Goal: Contribute content

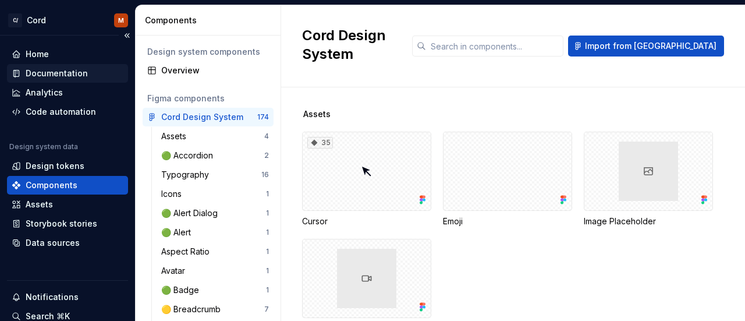
click at [72, 76] on div "Documentation" at bounding box center [57, 73] width 62 height 12
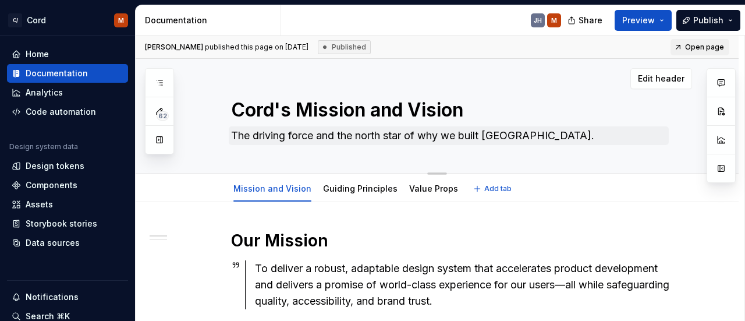
type textarea "*"
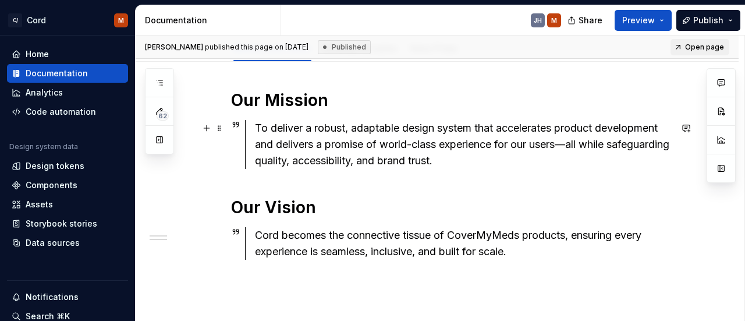
scroll to position [141, 0]
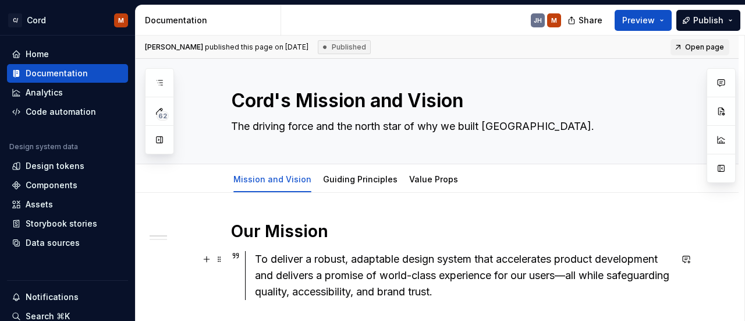
scroll to position [10, 0]
type textarea "*"
